Goal: Check status: Check status

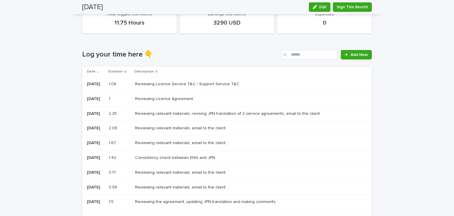
scroll to position [89, 0]
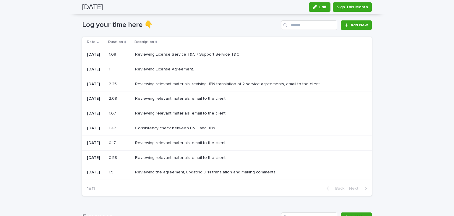
click at [143, 54] on p "Reviewing License Service T&C / Support Service T&C." at bounding box center [188, 54] width 107 height 6
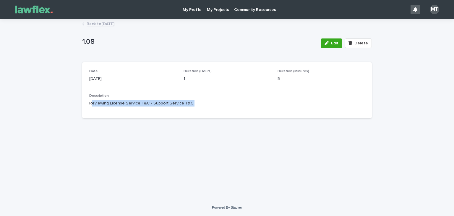
drag, startPoint x: 91, startPoint y: 102, endPoint x: 195, endPoint y: 103, distance: 104.5
click at [195, 103] on p "Reviewing License Service T&C / Support Service T&C." at bounding box center [227, 103] width 276 height 6
click at [97, 25] on link "Back to [DATE]" at bounding box center [101, 23] width 28 height 7
